Goal: Task Accomplishment & Management: Manage account settings

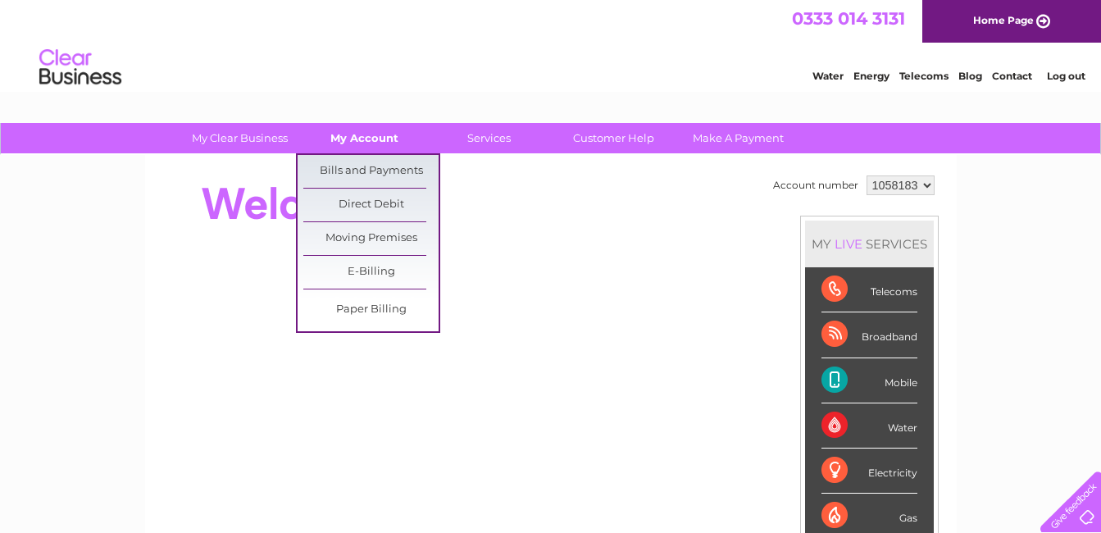
click at [369, 137] on link "My Account" at bounding box center [364, 138] width 135 height 30
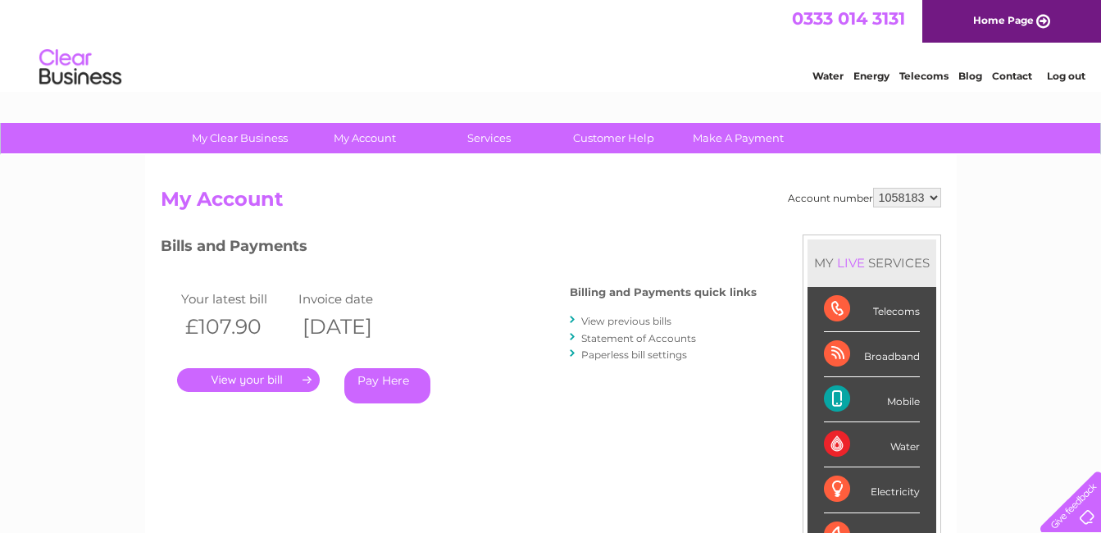
click at [260, 376] on link "." at bounding box center [248, 380] width 143 height 24
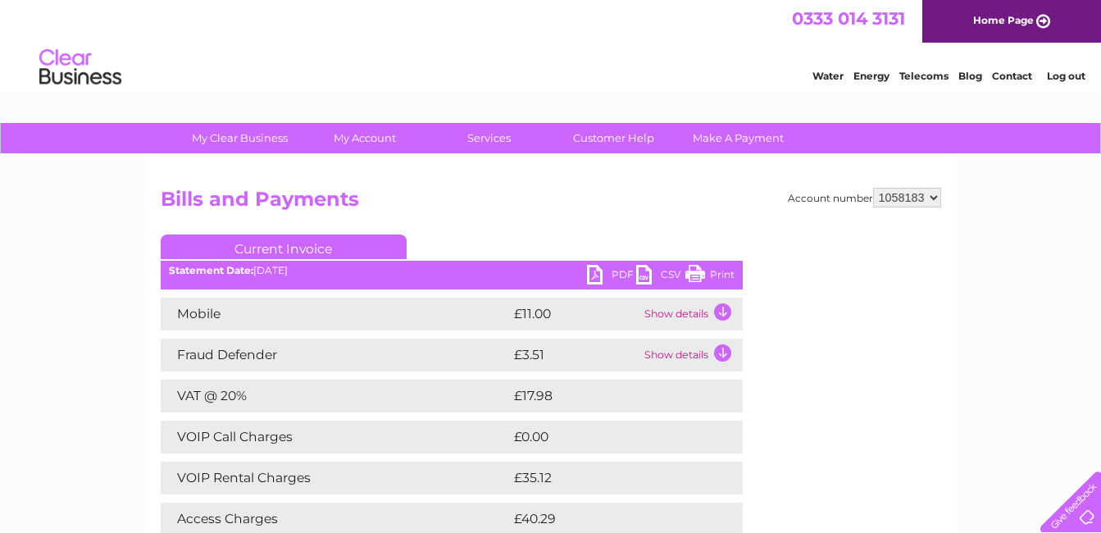
click at [694, 272] on link "Print" at bounding box center [709, 277] width 49 height 24
